Goal: Information Seeking & Learning: Learn about a topic

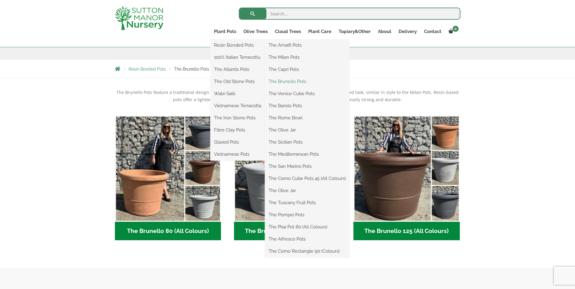
click at [284, 83] on link "The Brunello Pots" at bounding box center [307, 81] width 85 height 9
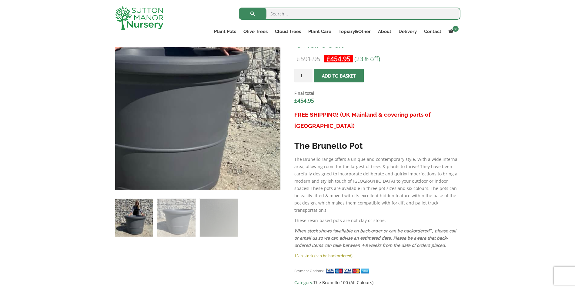
scroll to position [61, 0]
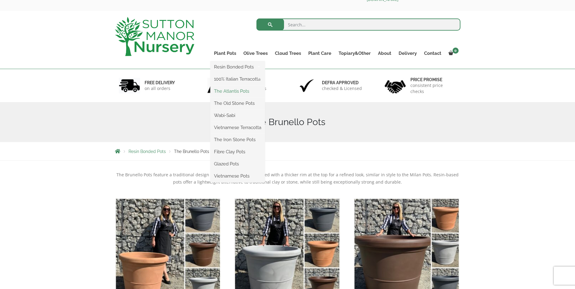
scroll to position [30, 0]
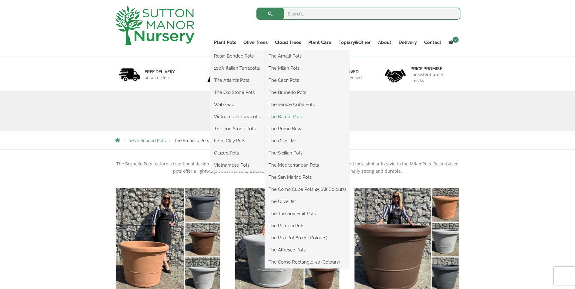
click at [286, 117] on link "The Barolo Pots" at bounding box center [307, 116] width 85 height 9
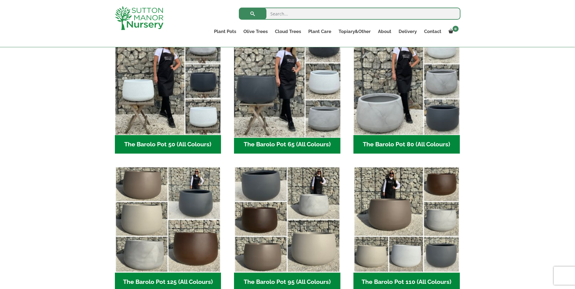
scroll to position [91, 0]
